Goal: Find specific page/section: Find specific page/section

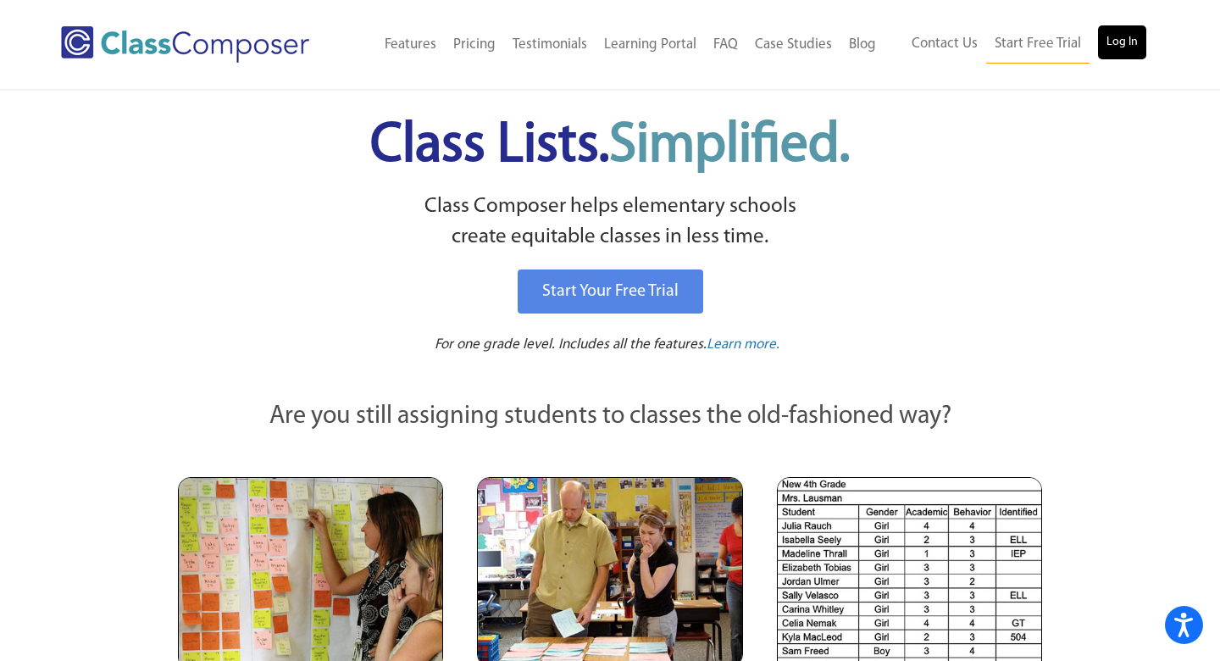
click at [1120, 41] on link "Log In" at bounding box center [1122, 42] width 48 height 34
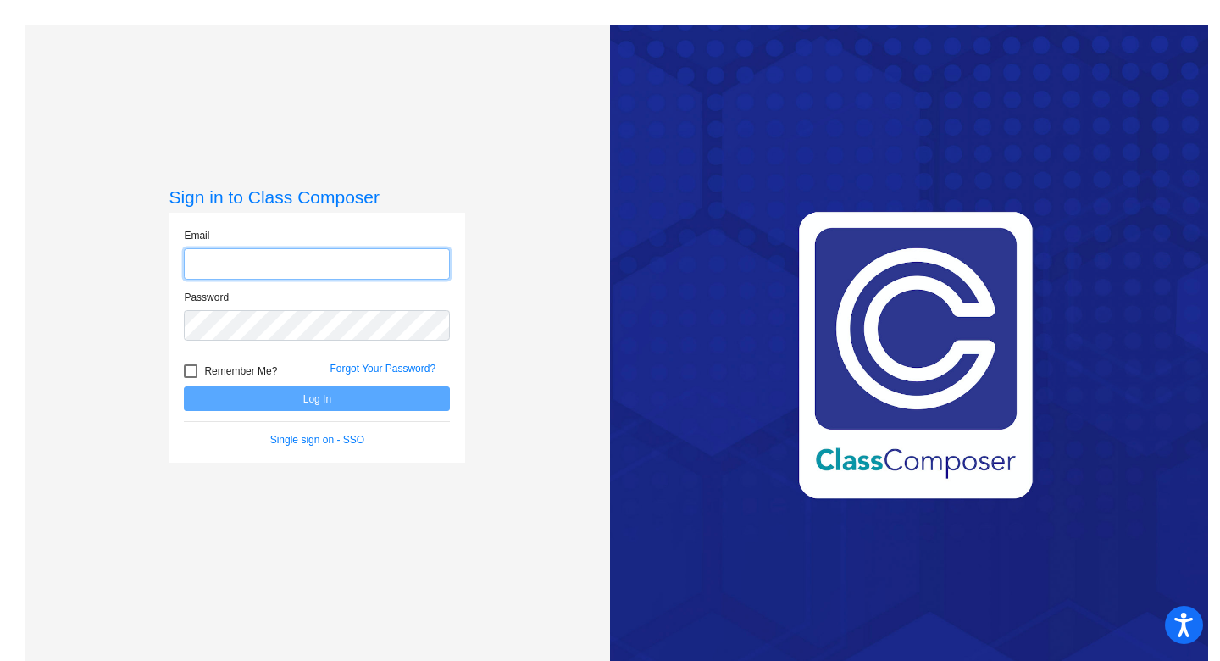
type input "[PERSON_NAME][EMAIL_ADDRESS][PERSON_NAME][DOMAIN_NAME]"
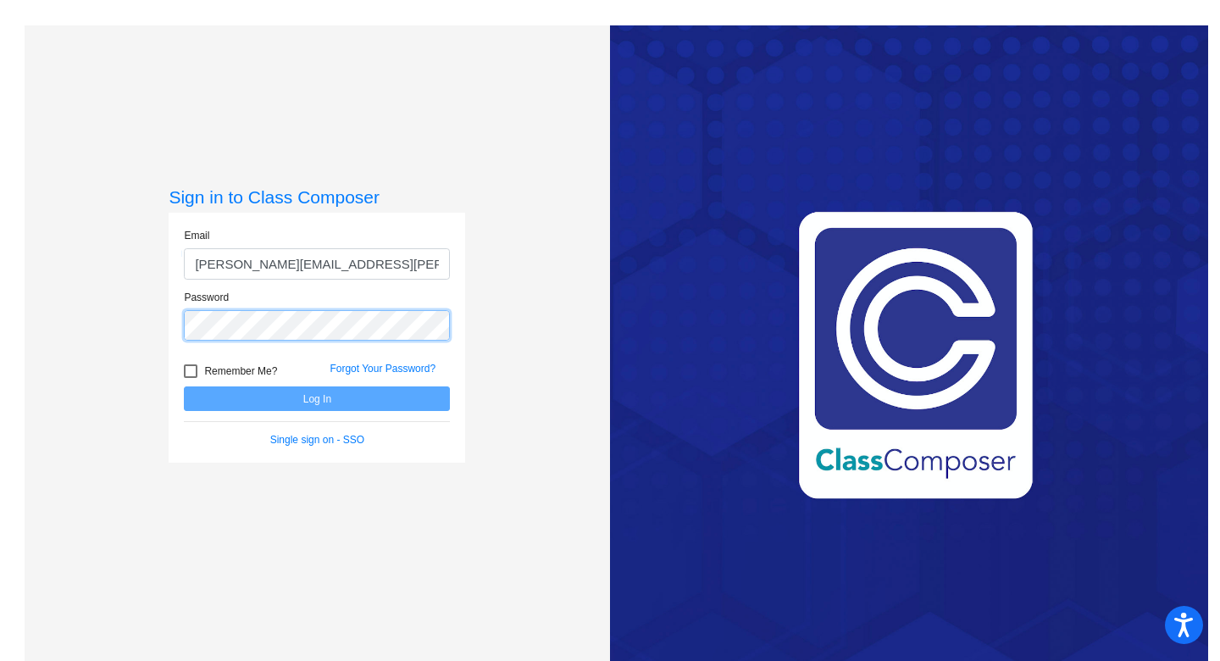
click at [314, 398] on button "Log In" at bounding box center [317, 398] width 266 height 25
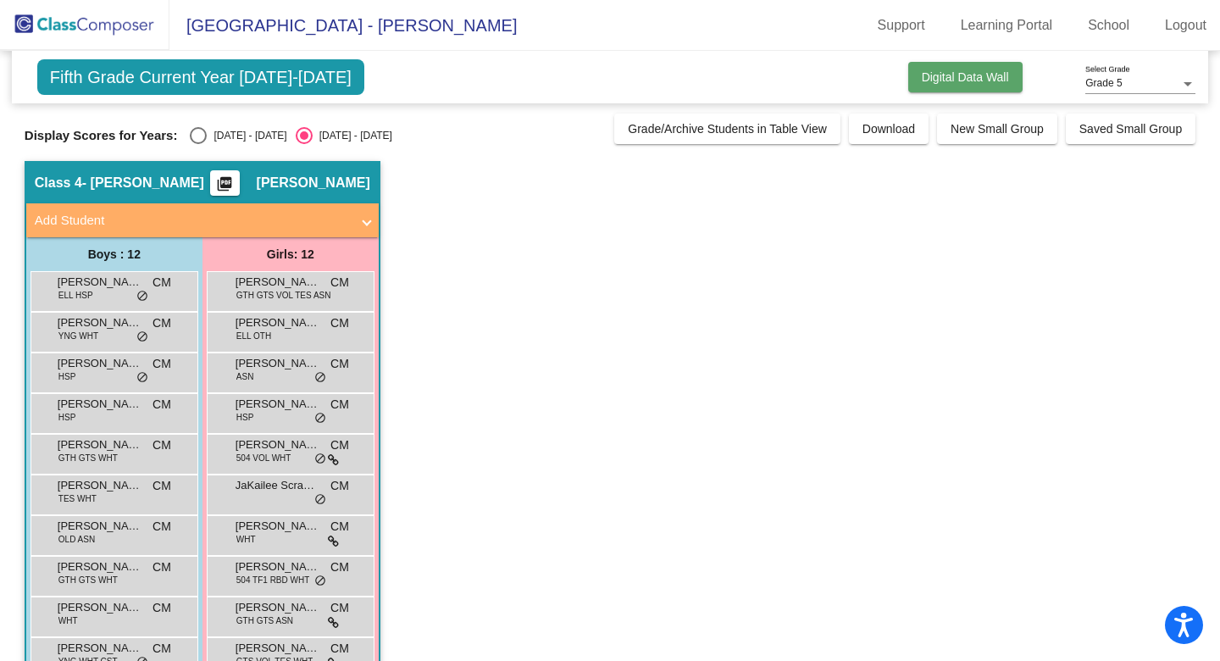
click at [937, 76] on span "Digital Data Wall" at bounding box center [965, 77] width 87 height 14
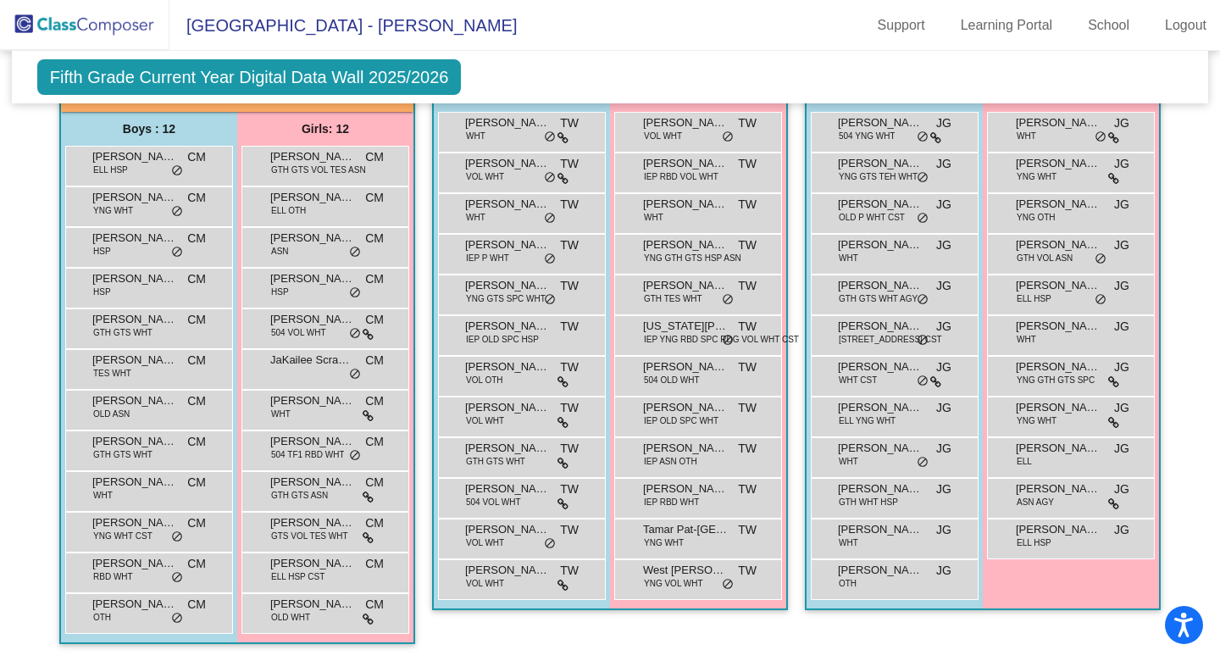
scroll to position [1105, 0]
click at [142, 156] on span "[PERSON_NAME]" at bounding box center [134, 156] width 85 height 17
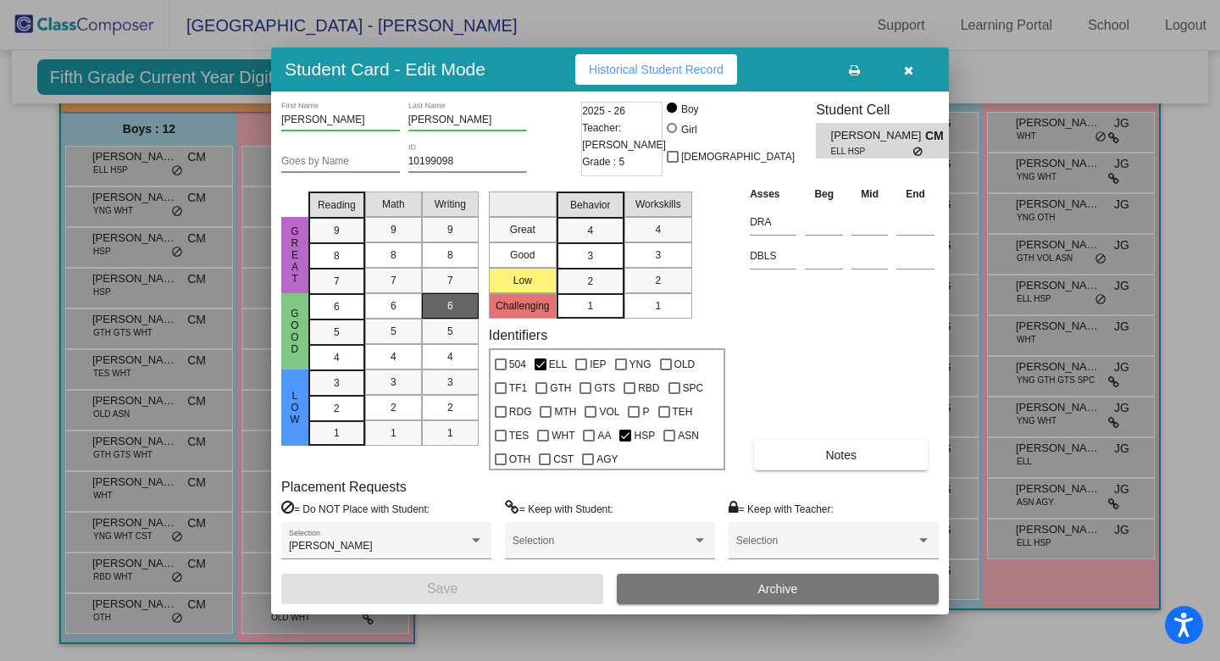
scroll to position [0, 0]
click at [910, 71] on icon "button" at bounding box center [908, 70] width 9 height 12
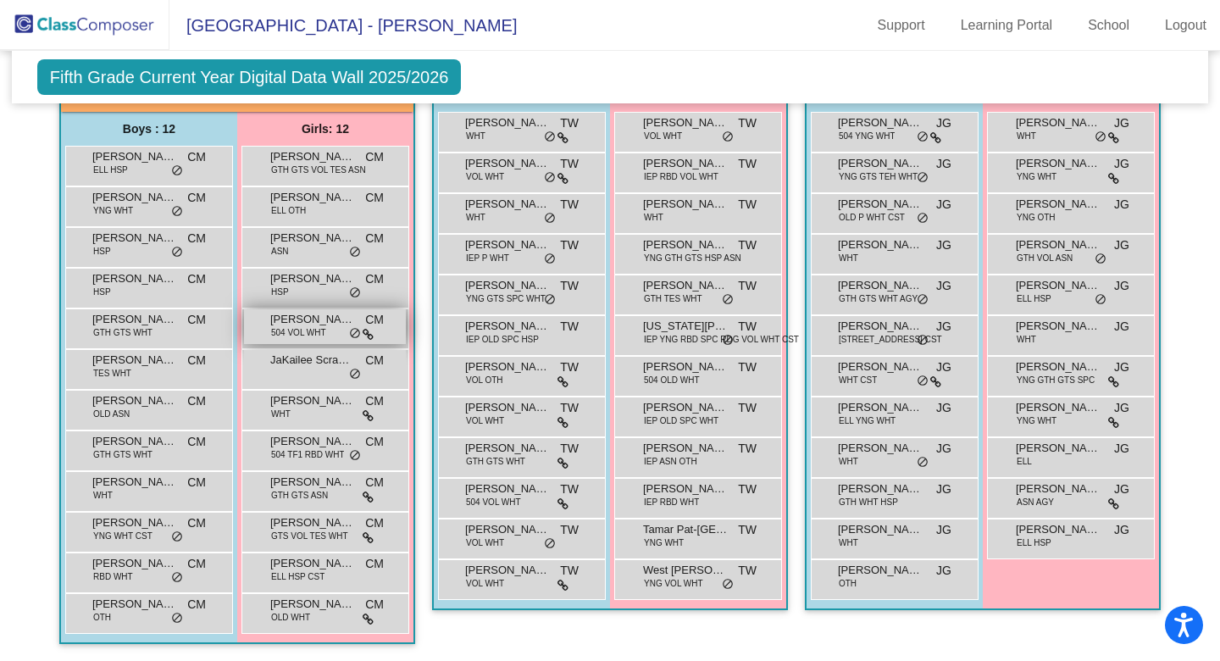
click at [281, 315] on span "[PERSON_NAME]" at bounding box center [312, 319] width 85 height 17
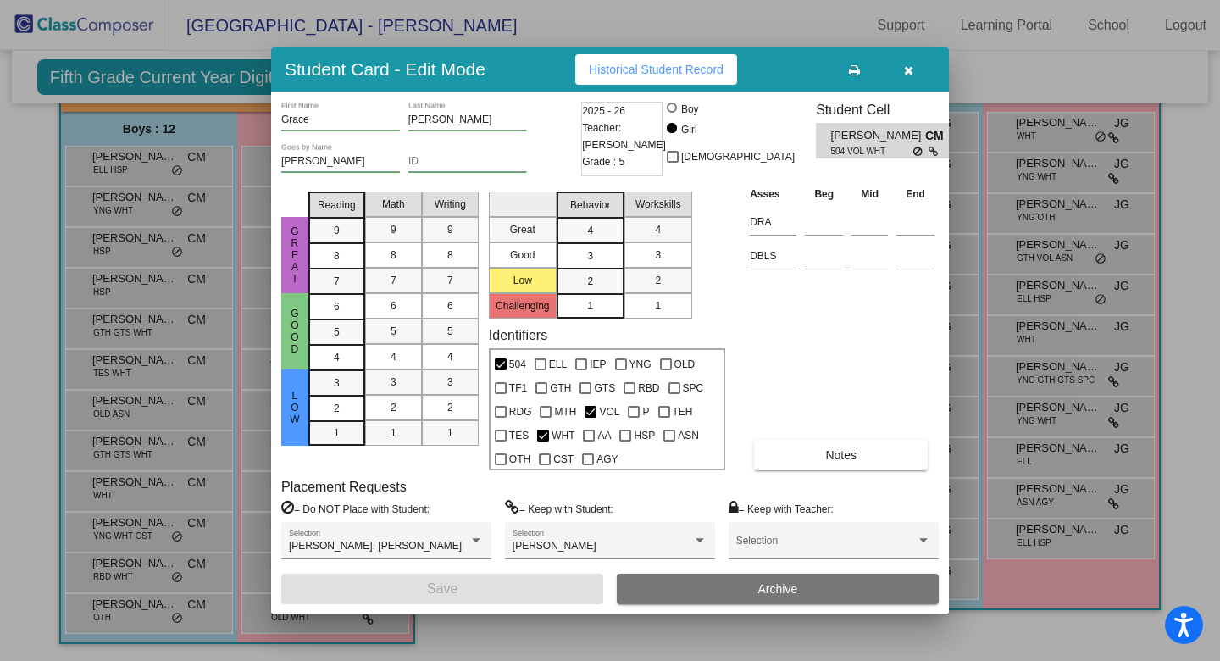
click at [906, 69] on icon "button" at bounding box center [908, 70] width 9 height 12
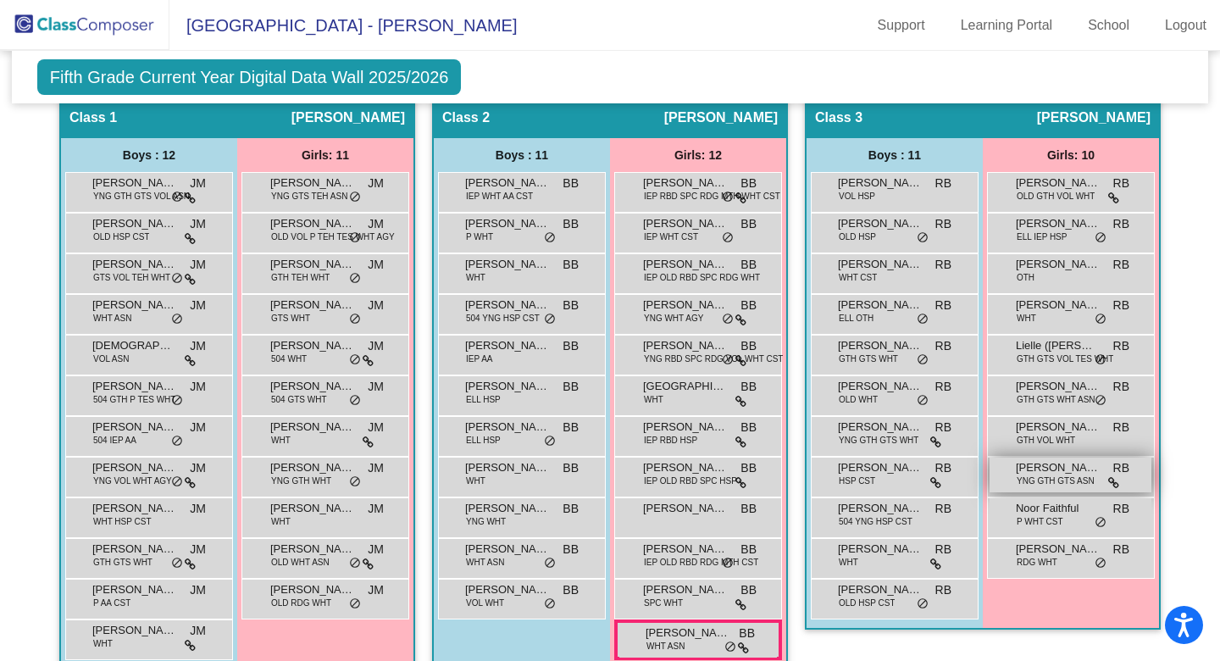
scroll to position [447, 0]
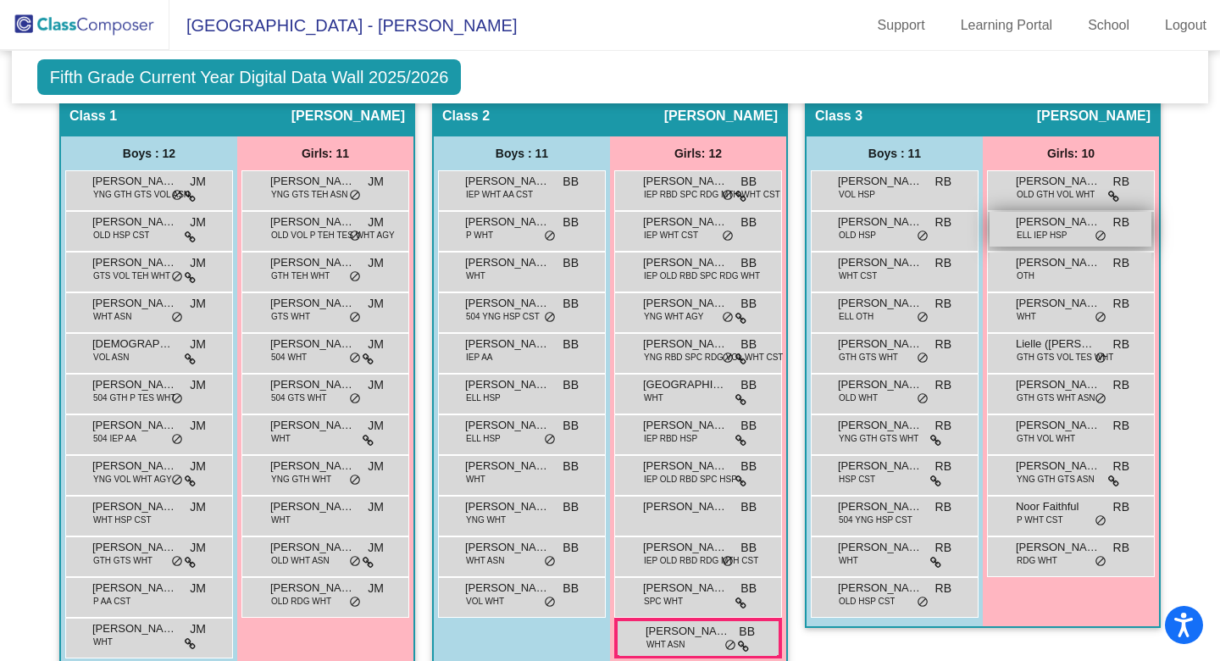
click at [1056, 227] on span "[PERSON_NAME] ([PERSON_NAME]) [PERSON_NAME]" at bounding box center [1058, 221] width 85 height 17
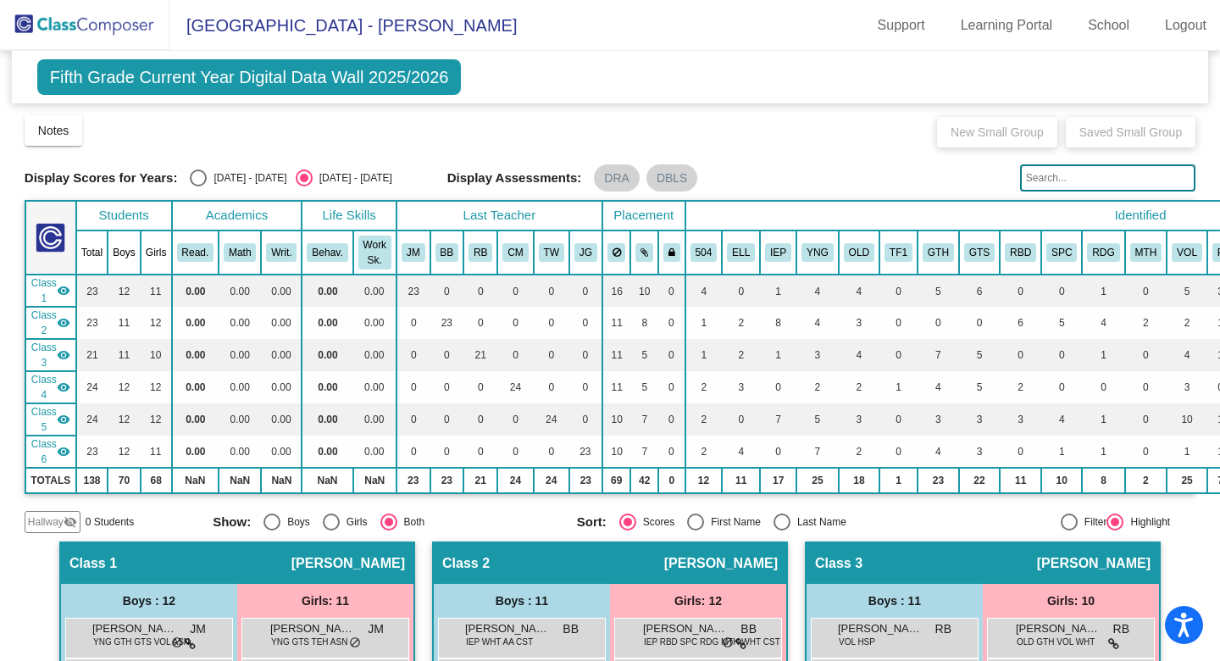
scroll to position [0, 0]
click at [201, 74] on span "Fifth Grade Current Year Digital Data Wall 2025/2026" at bounding box center [249, 77] width 424 height 36
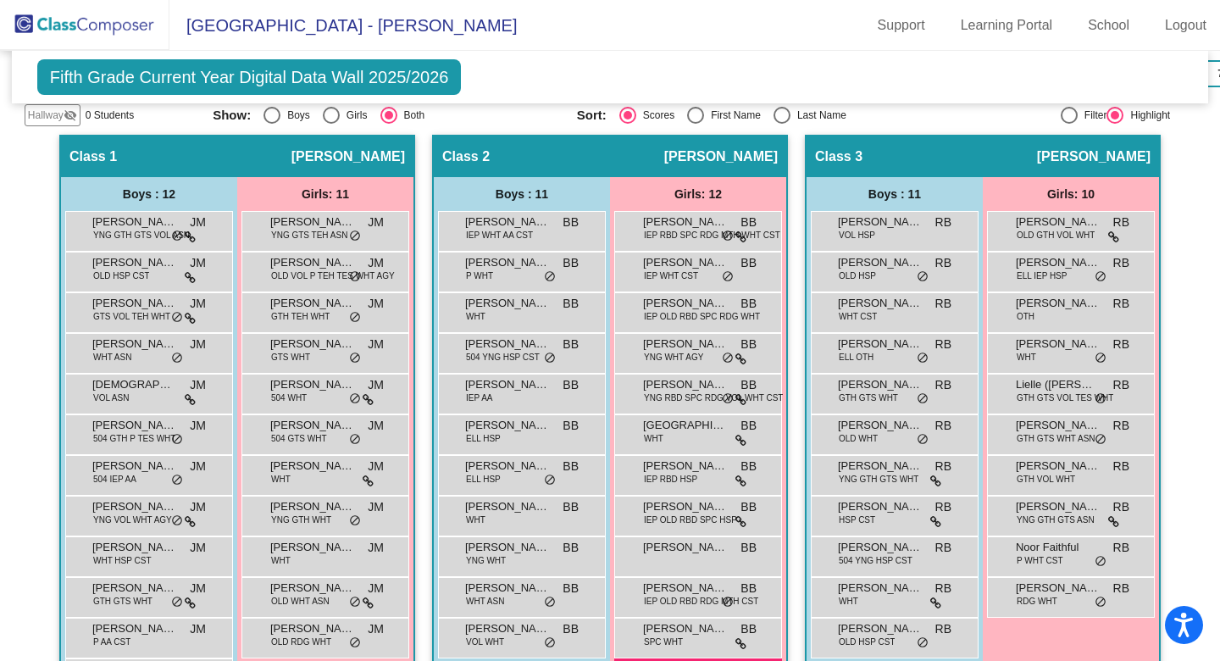
scroll to position [384, 0]
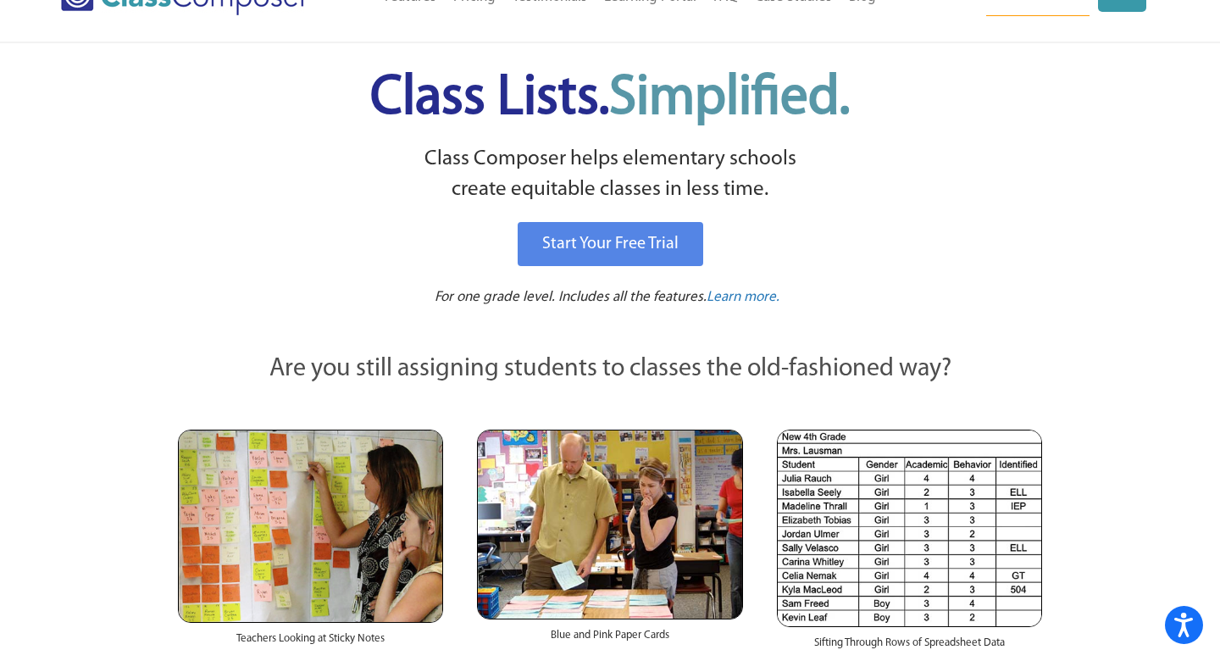
scroll to position [47, 0]
